Goal: Information Seeking & Learning: Understand process/instructions

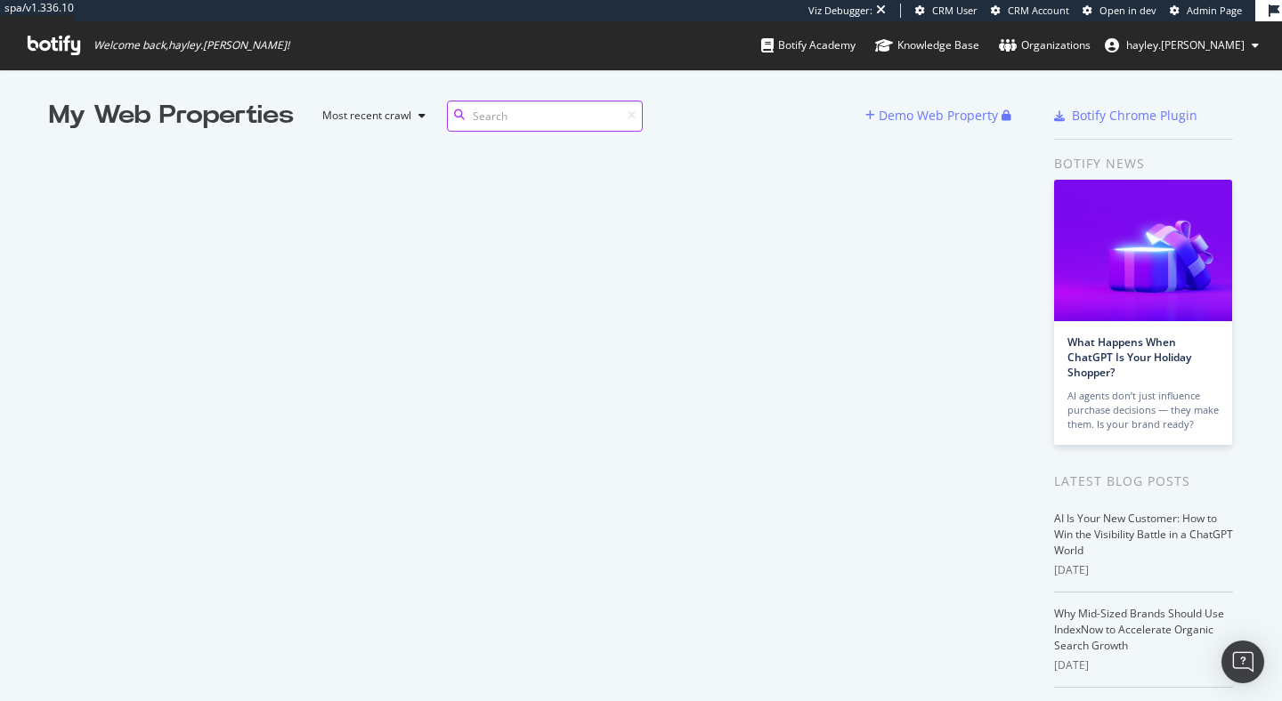
scroll to position [688, 1255]
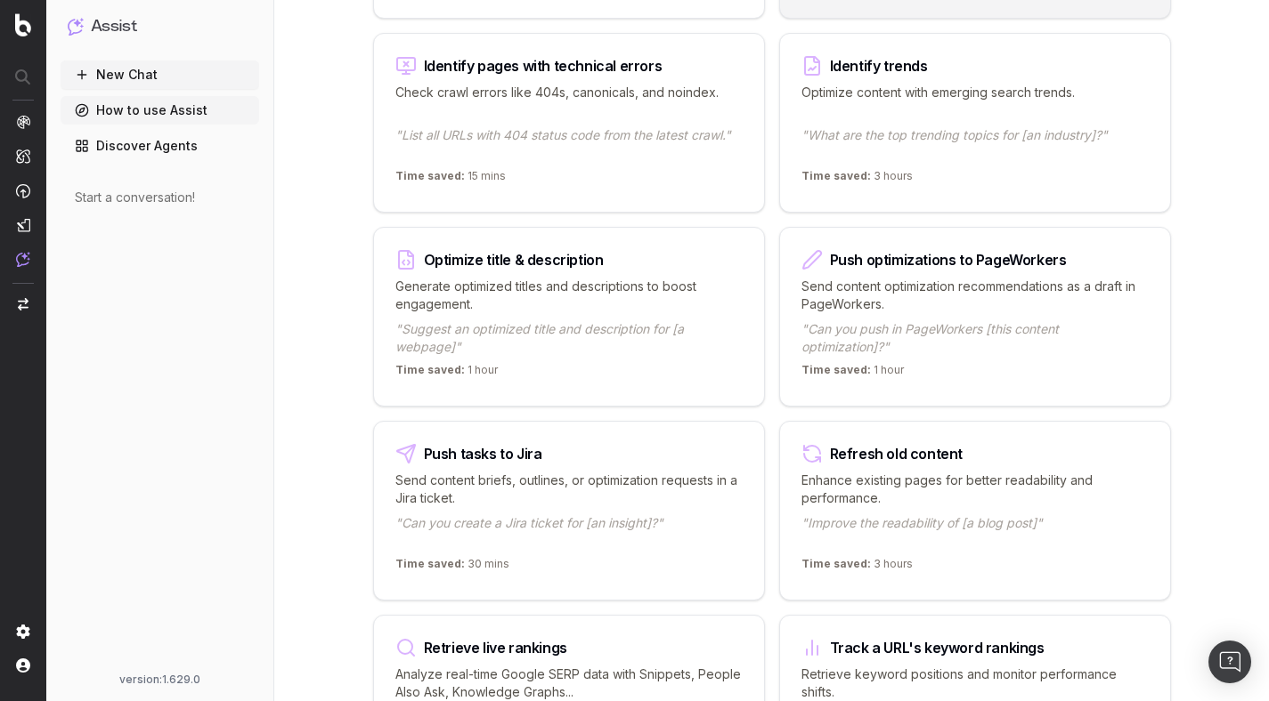
scroll to position [1787, 0]
